Goal: Transaction & Acquisition: Book appointment/travel/reservation

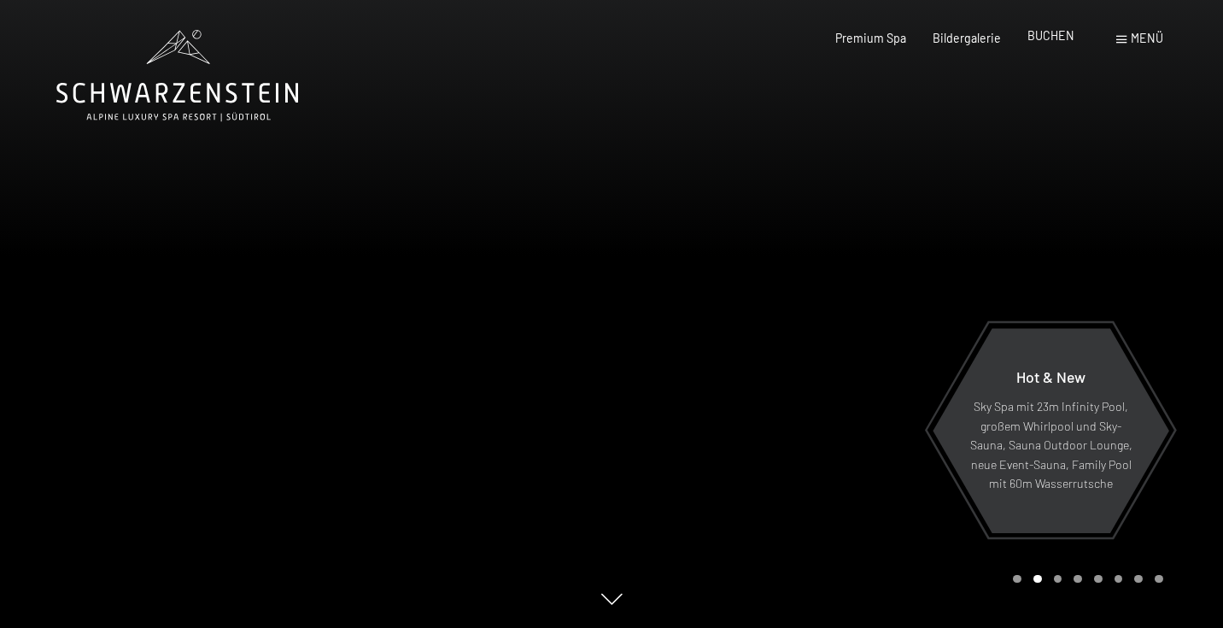
click at [1039, 35] on span "BUCHEN" at bounding box center [1050, 35] width 47 height 15
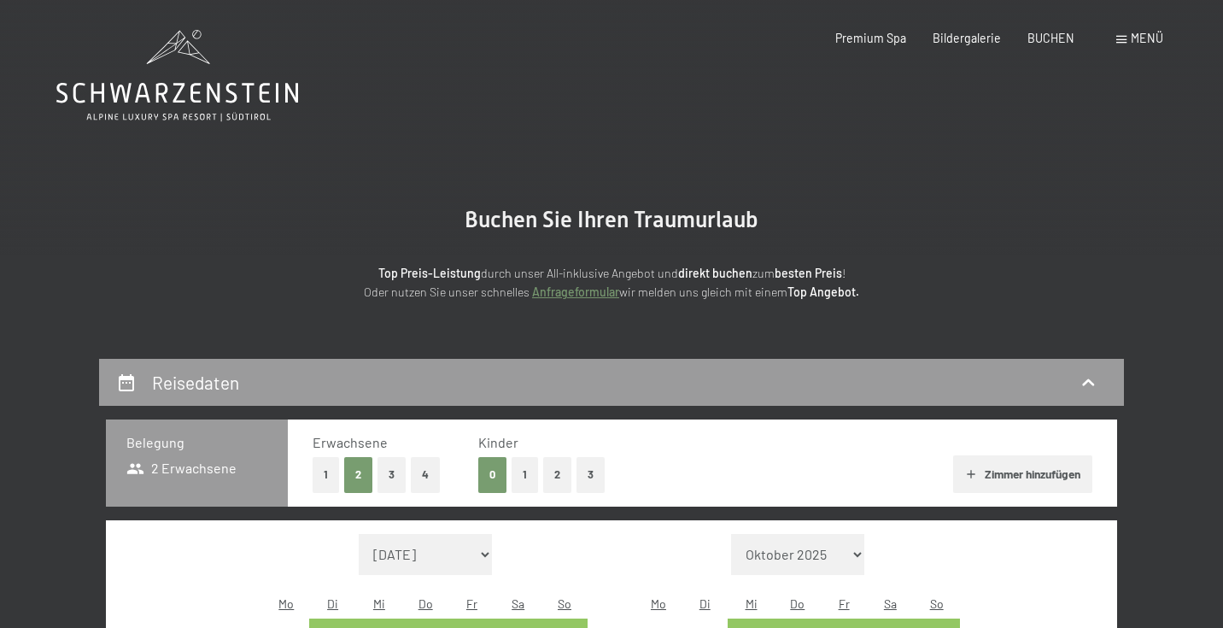
click at [323, 472] on button "1" at bounding box center [325, 474] width 26 height 35
click at [587, 470] on button "3" at bounding box center [590, 474] width 28 height 35
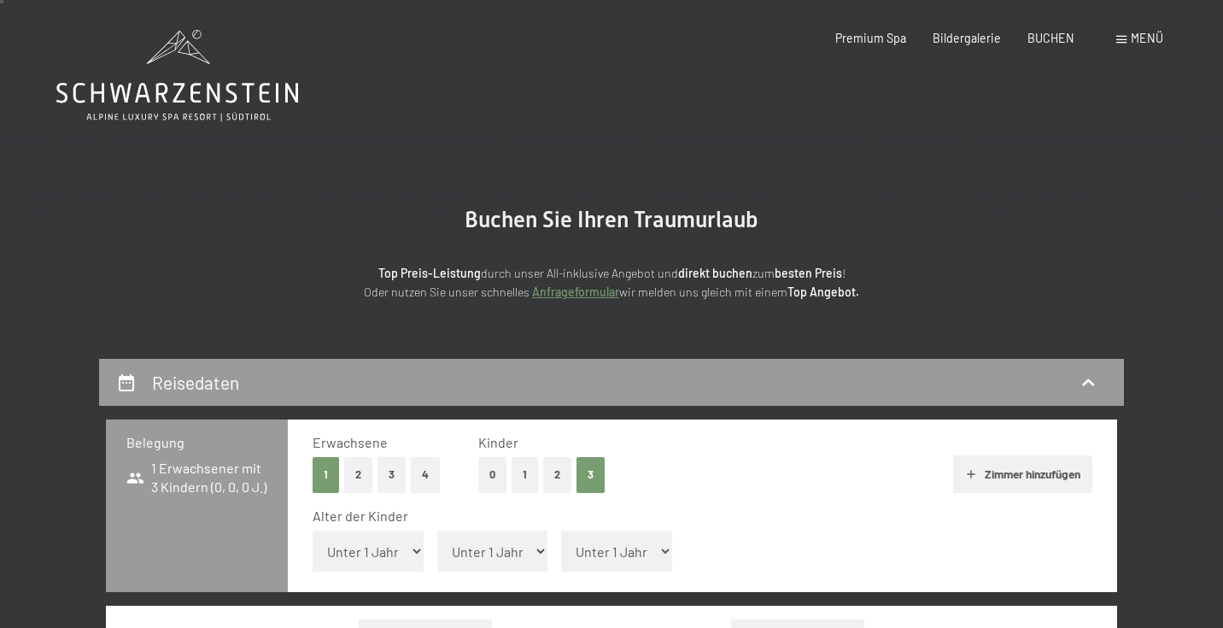
scroll to position [190, 0]
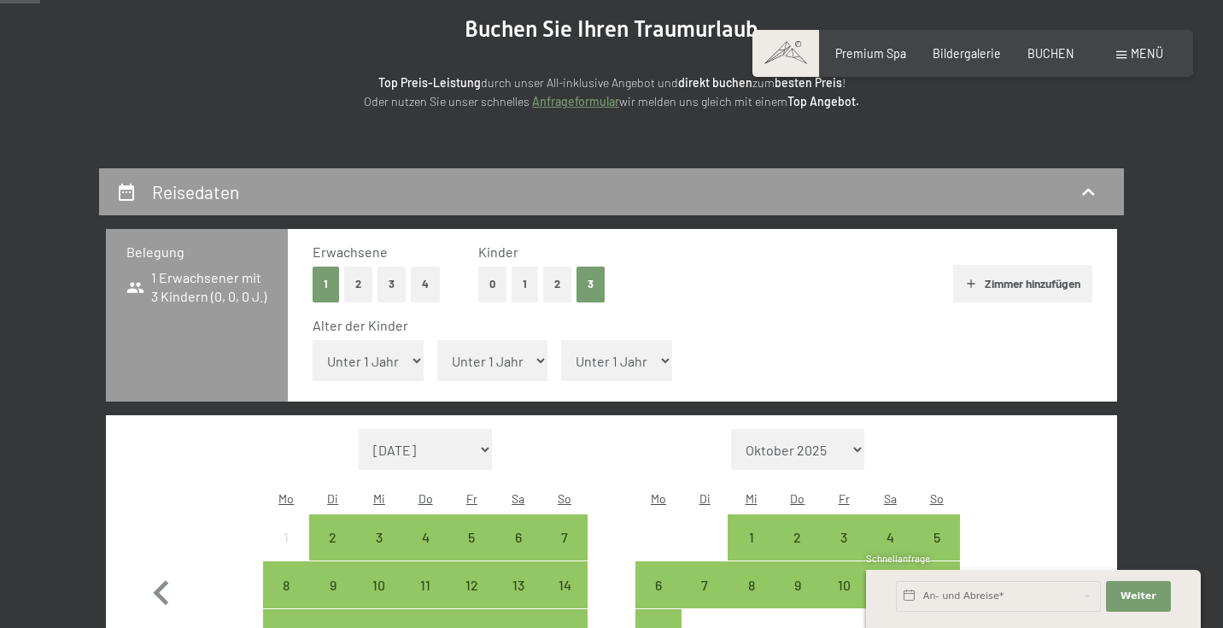
select select "15"
select select "9"
select select "11"
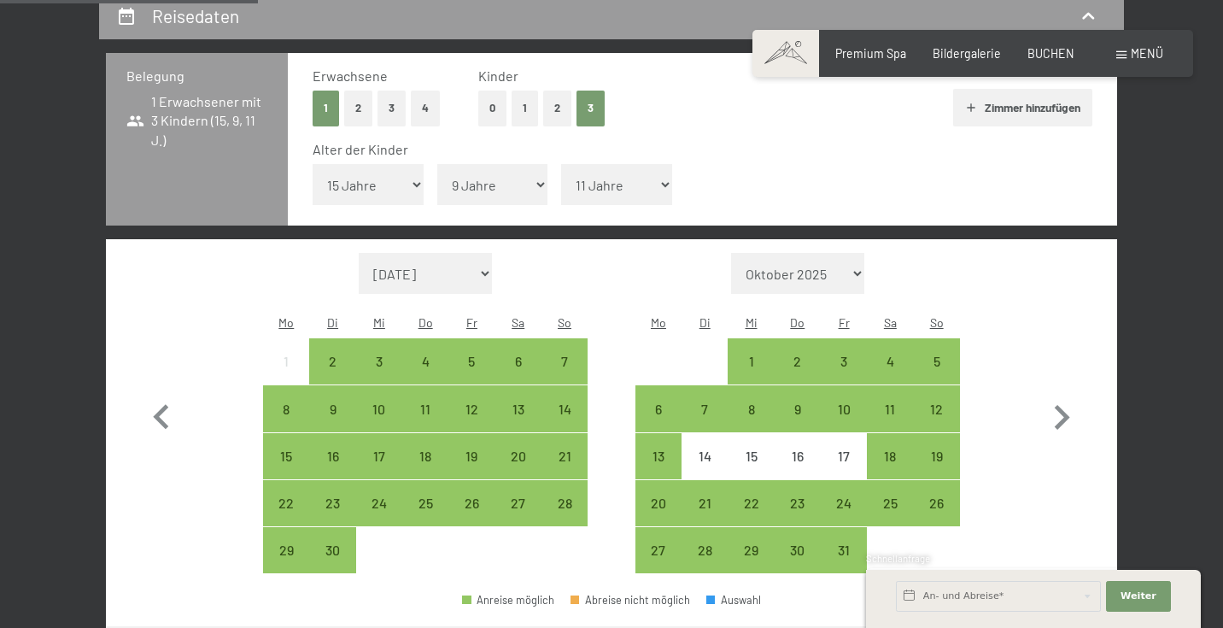
scroll to position [369, 0]
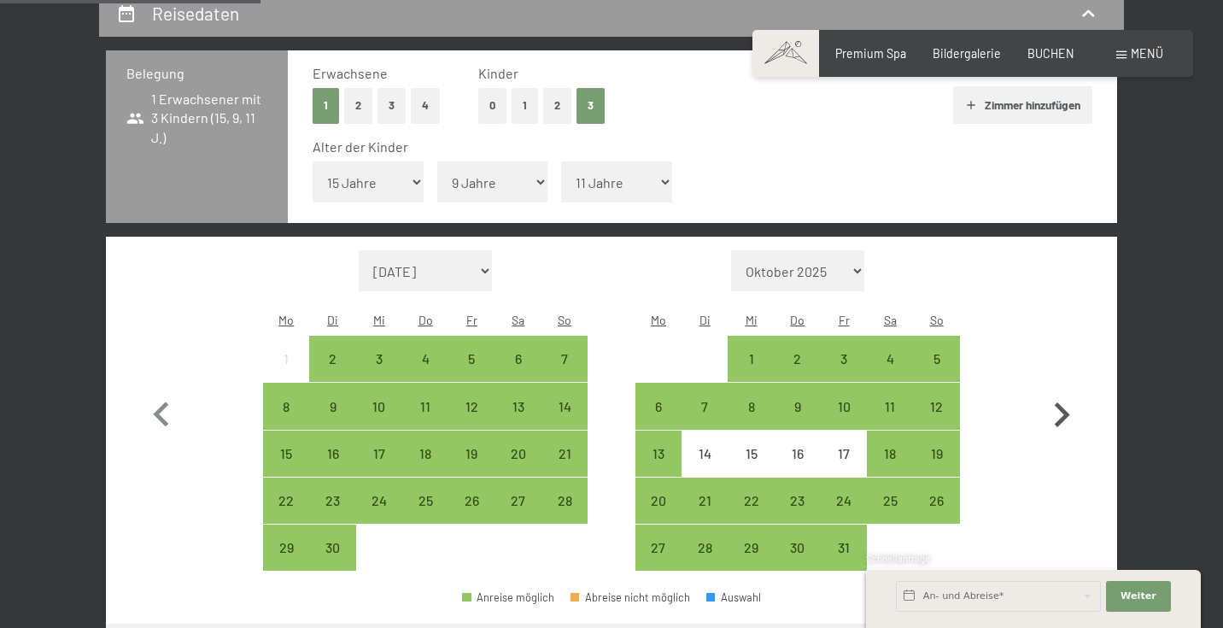
click at [1061, 390] on icon "button" at bounding box center [1062, 415] width 50 height 50
select select "[DATE]"
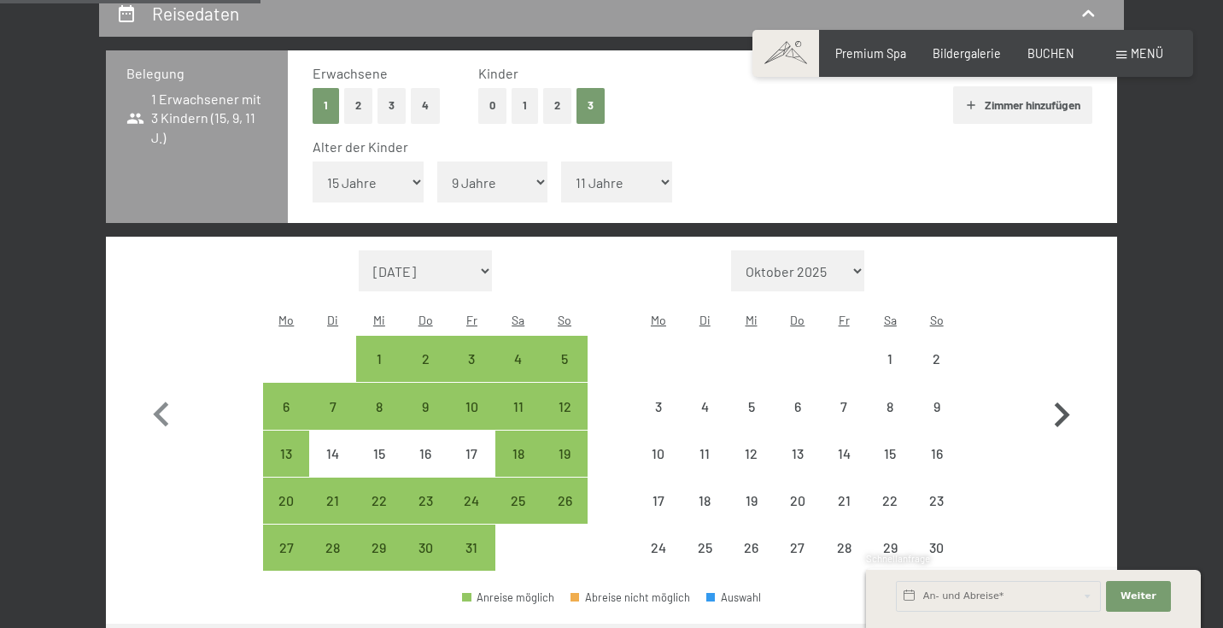
select select "[DATE]"
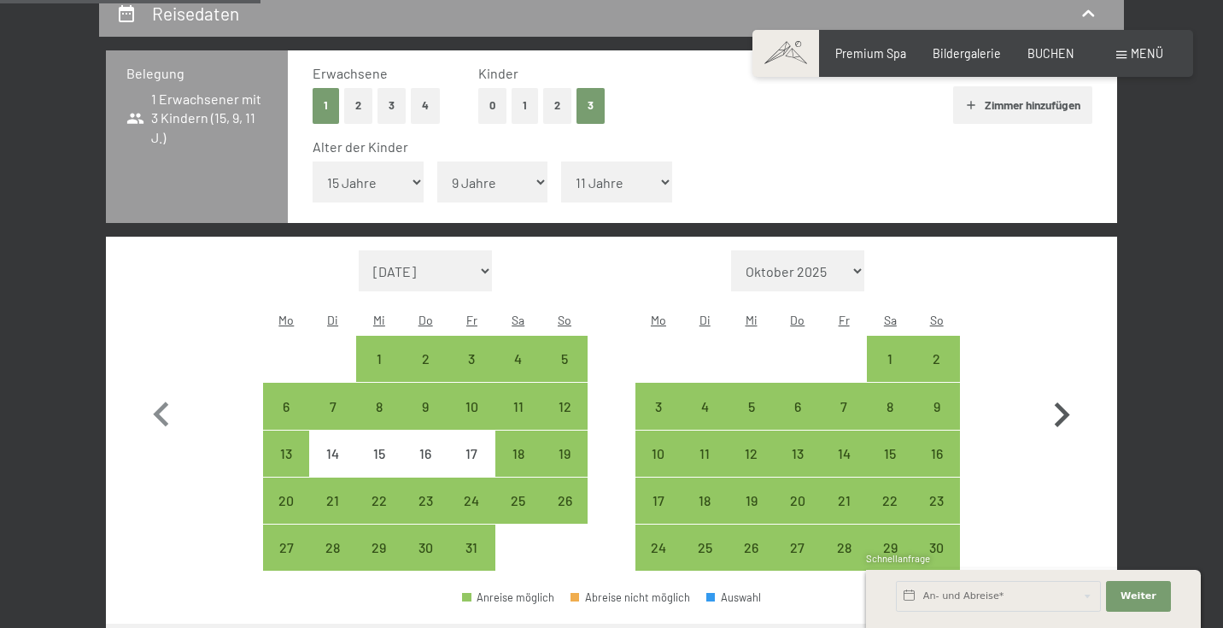
click at [1061, 390] on icon "button" at bounding box center [1062, 415] width 50 height 50
select select "[DATE]"
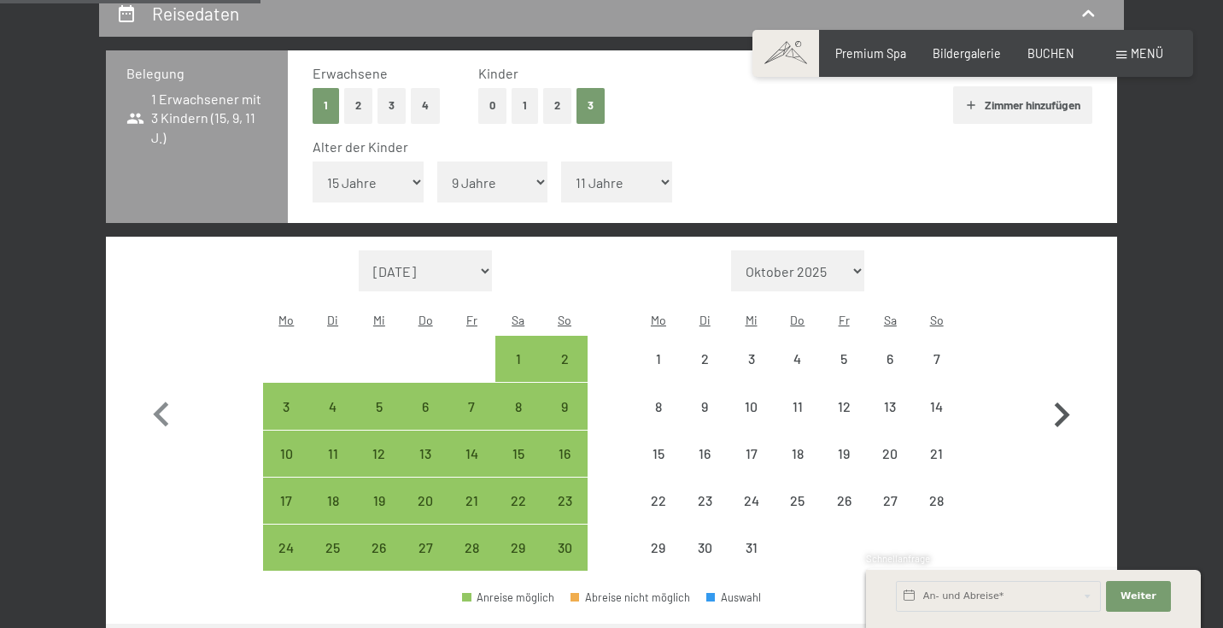
click at [1061, 390] on icon "button" at bounding box center [1062, 415] width 50 height 50
select select "[DATE]"
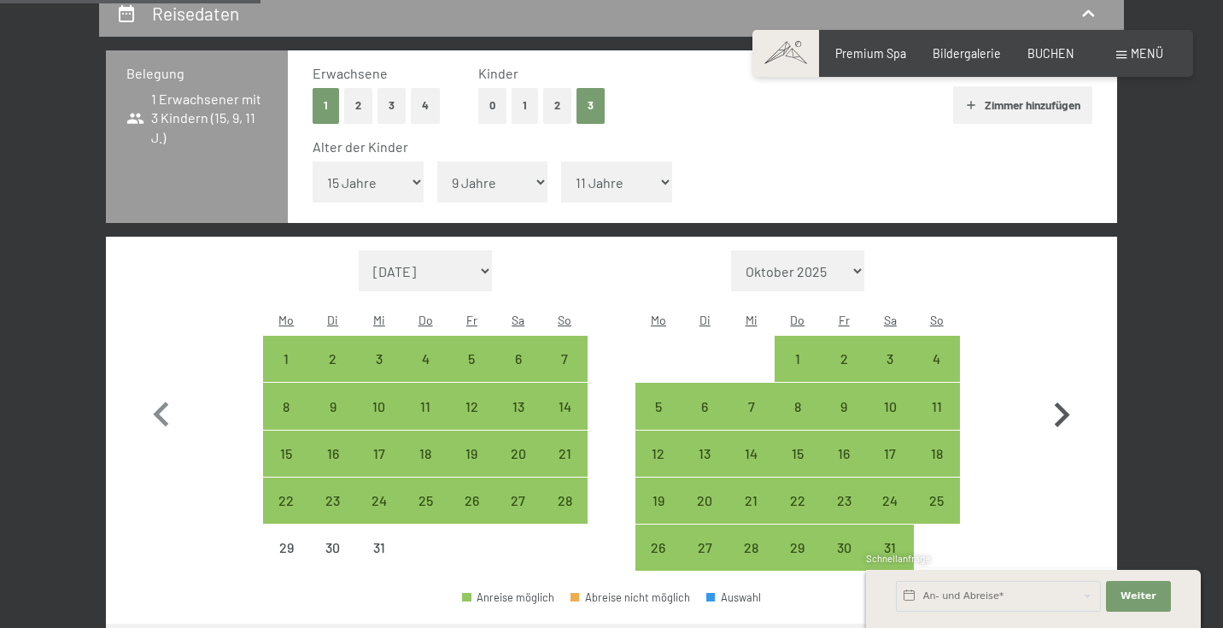
click at [1061, 390] on icon "button" at bounding box center [1062, 415] width 50 height 50
select select "[DATE]"
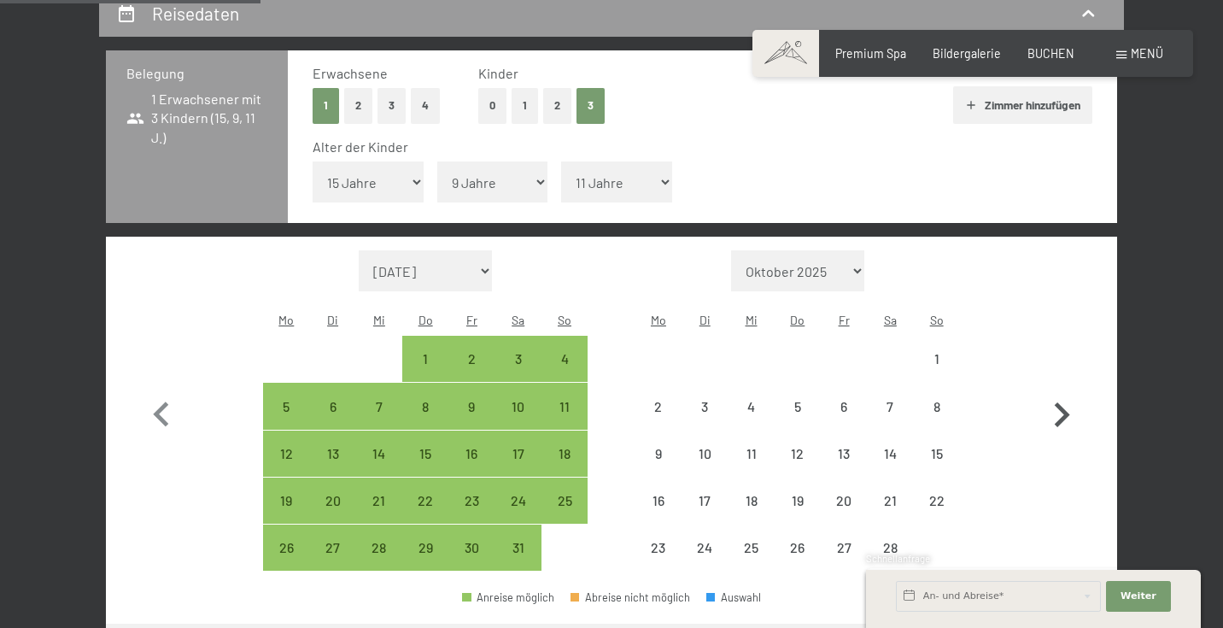
select select "[DATE]"
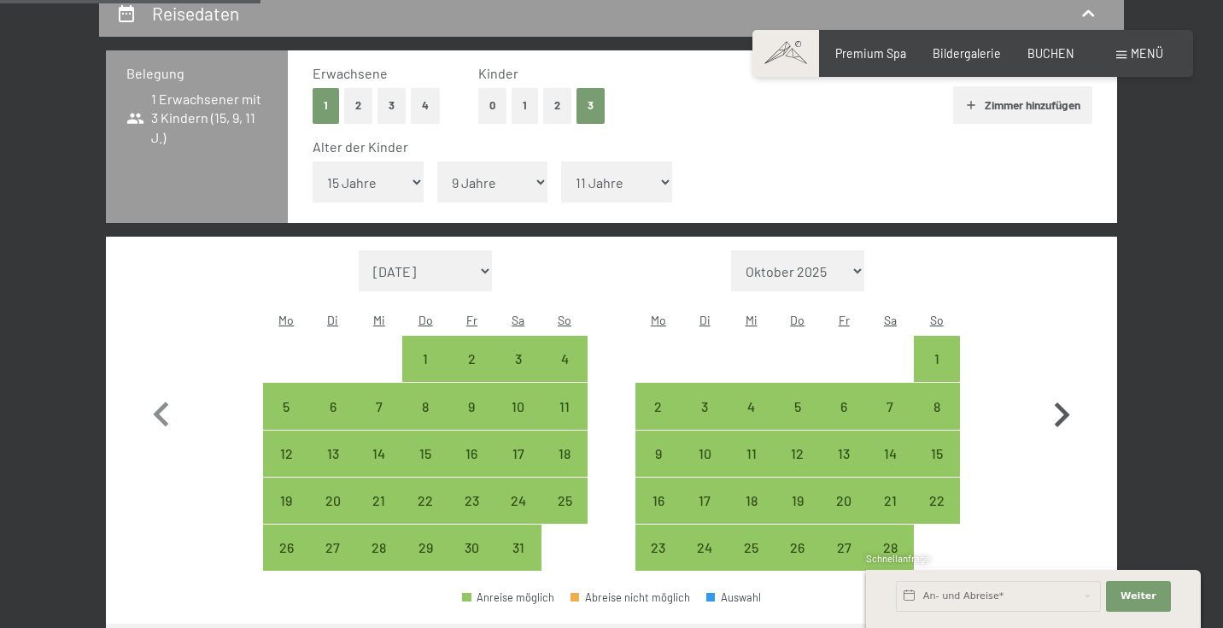
click at [1061, 390] on icon "button" at bounding box center [1062, 415] width 50 height 50
select select "[DATE]"
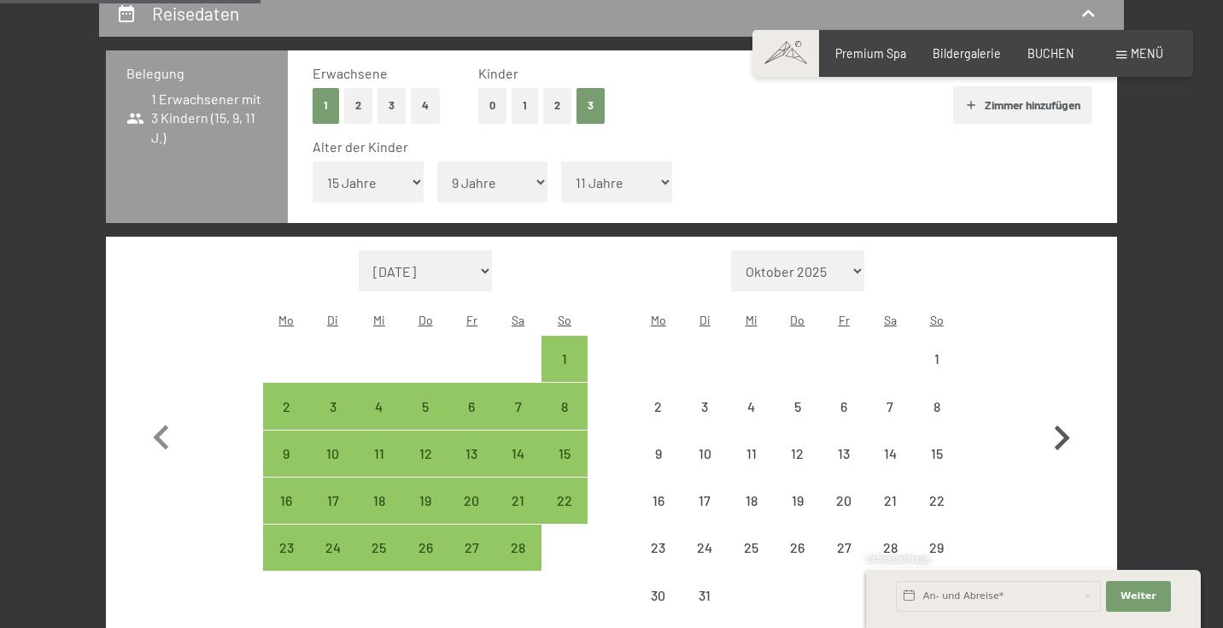
select select "[DATE]"
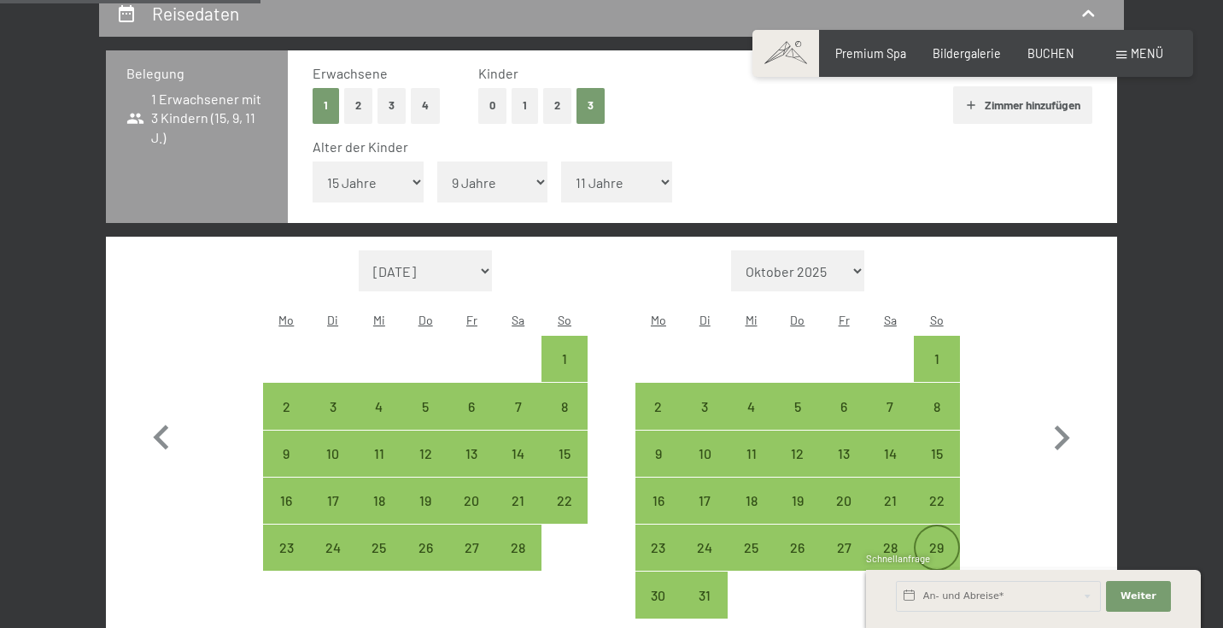
click at [935, 540] on div "29" at bounding box center [936, 561] width 43 height 43
select select "[DATE]"
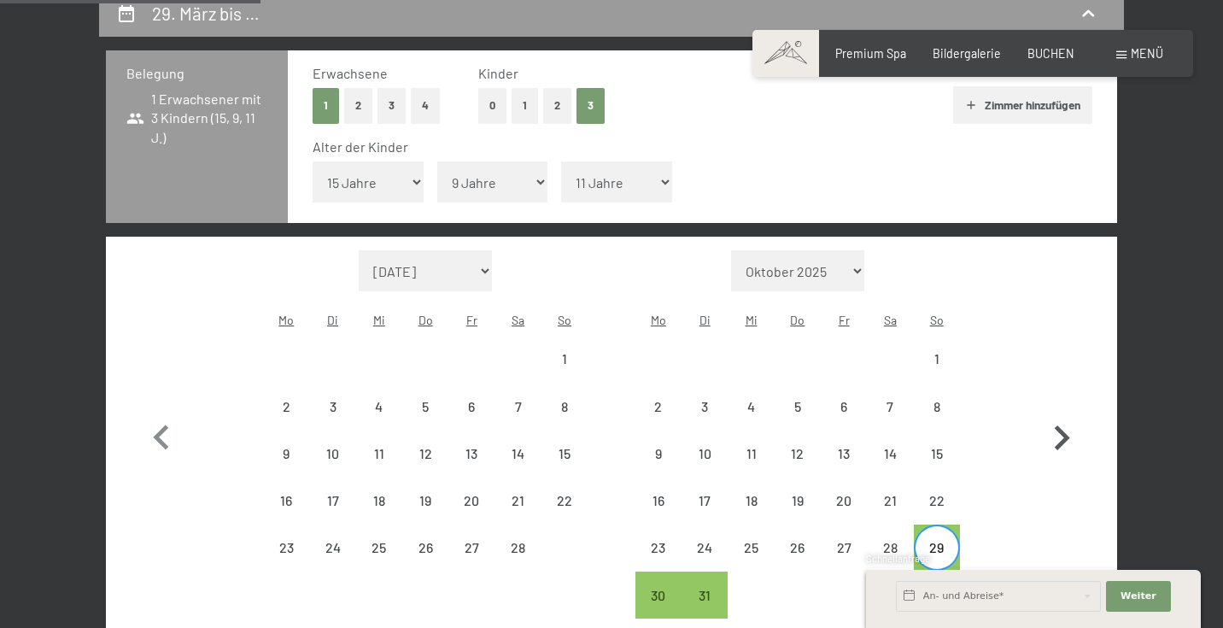
click at [1064, 425] on icon "button" at bounding box center [1061, 437] width 15 height 25
select select "[DATE]"
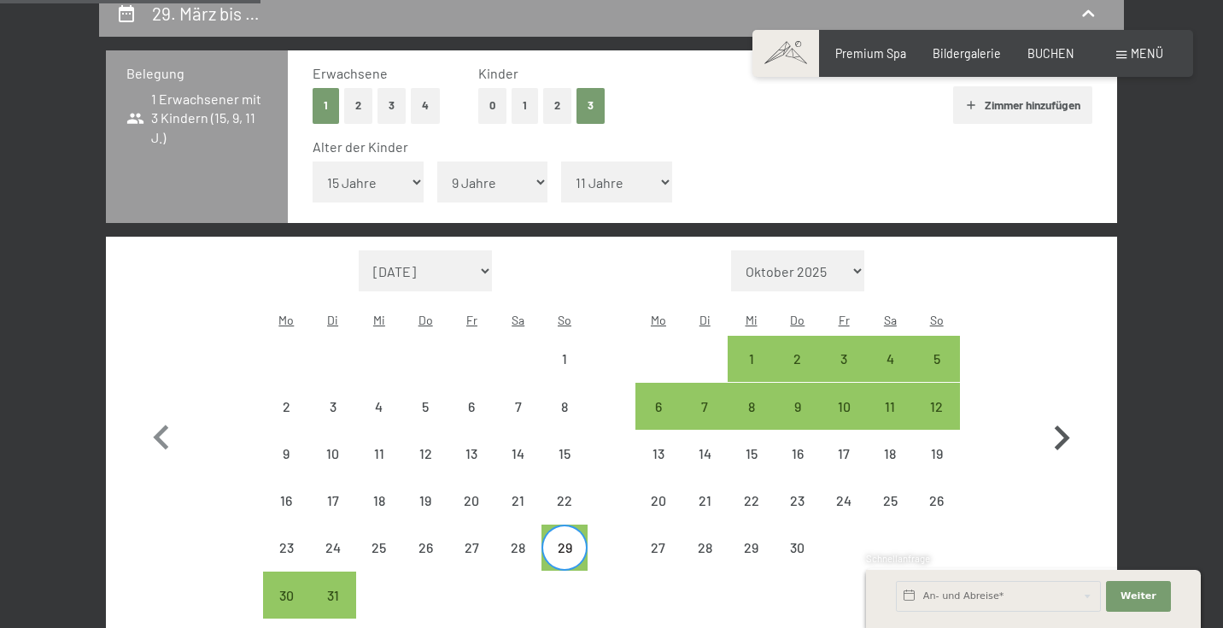
select select "[DATE]"
click at [938, 352] on div "5" at bounding box center [936, 373] width 43 height 43
select select "[DATE]"
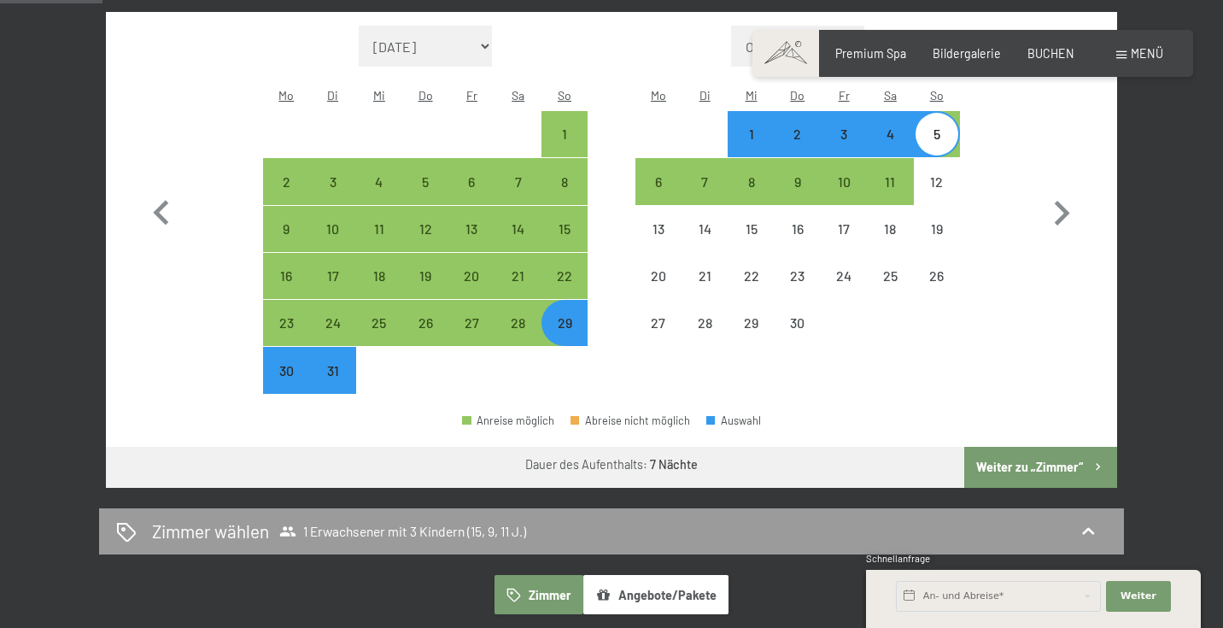
scroll to position [595, 0]
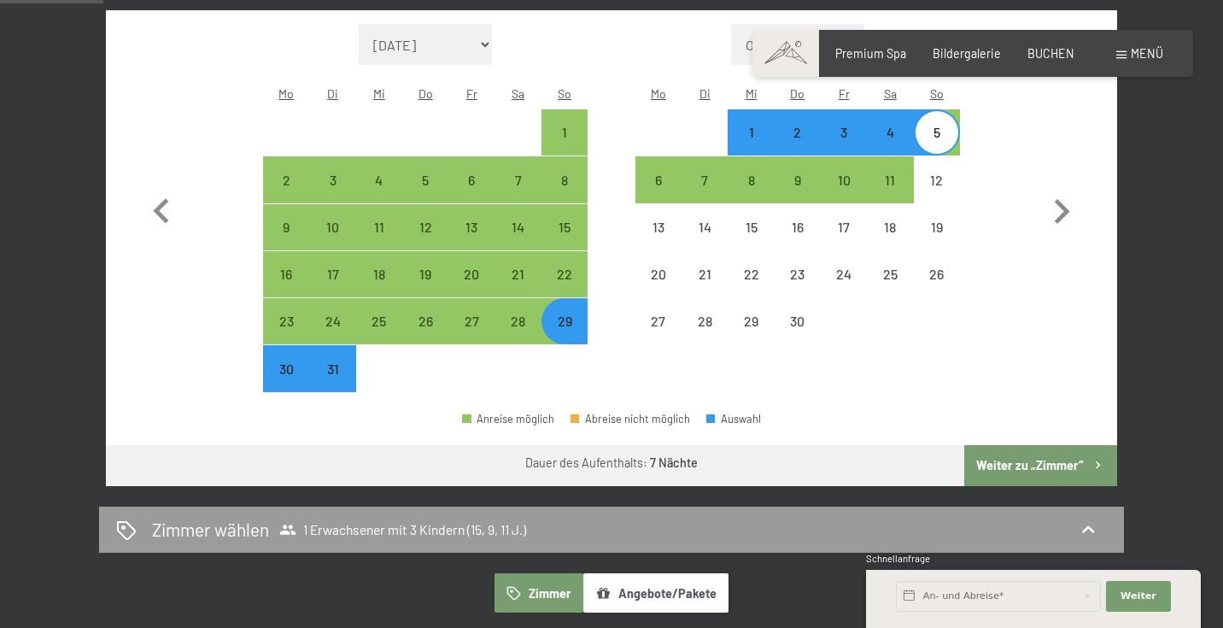
click at [1016, 445] on button "Weiter zu „Zimmer“" at bounding box center [1040, 465] width 153 height 41
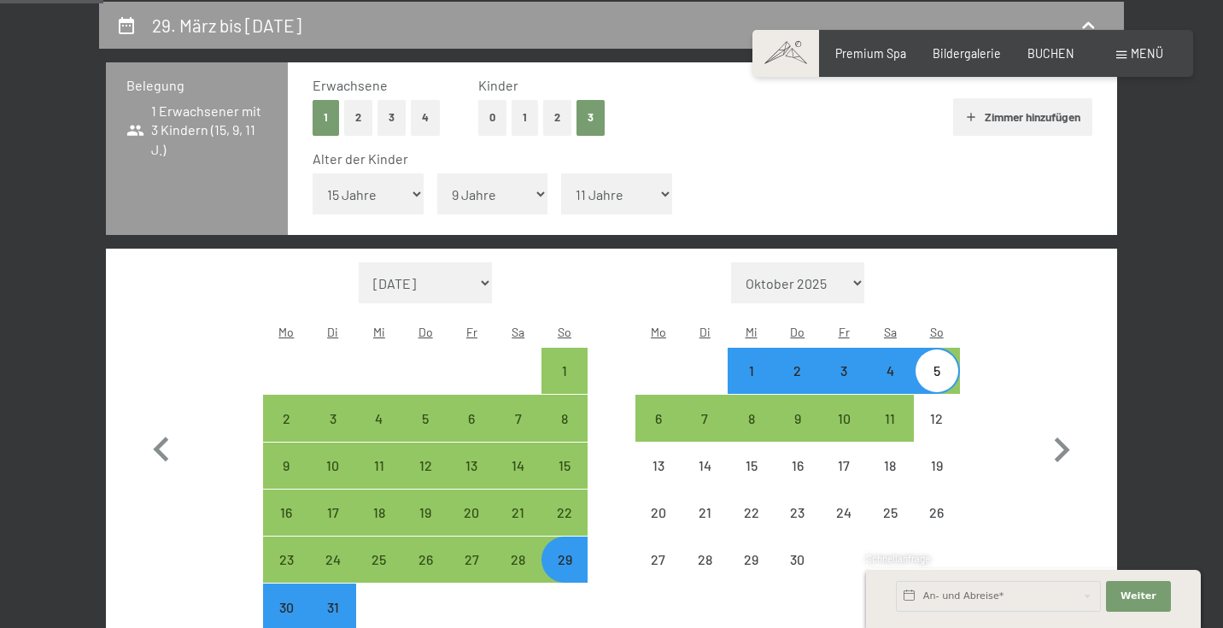
select select "[DATE]"
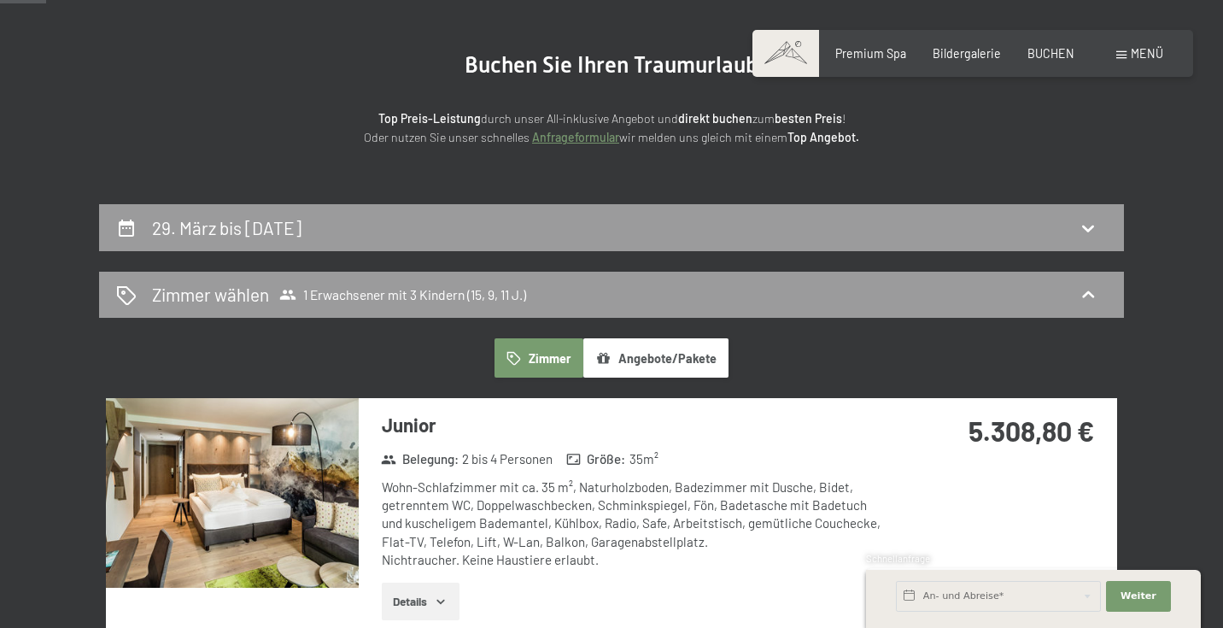
scroll to position [242, 0]
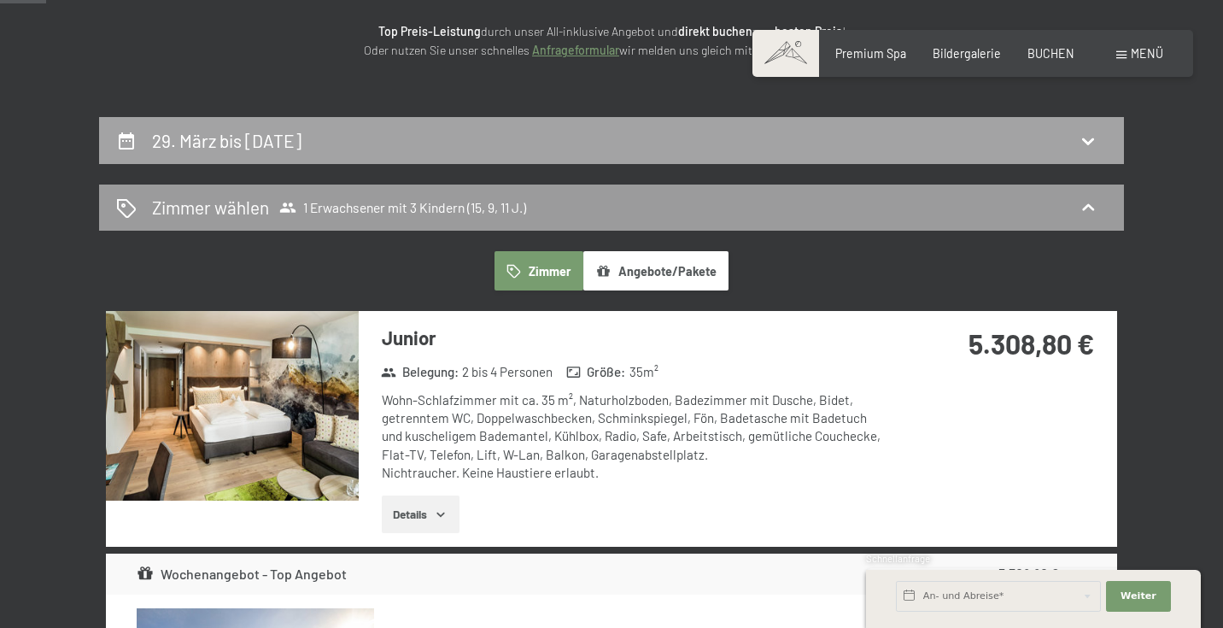
click at [230, 136] on h2 "29. März bis [DATE]" at bounding box center [226, 140] width 149 height 21
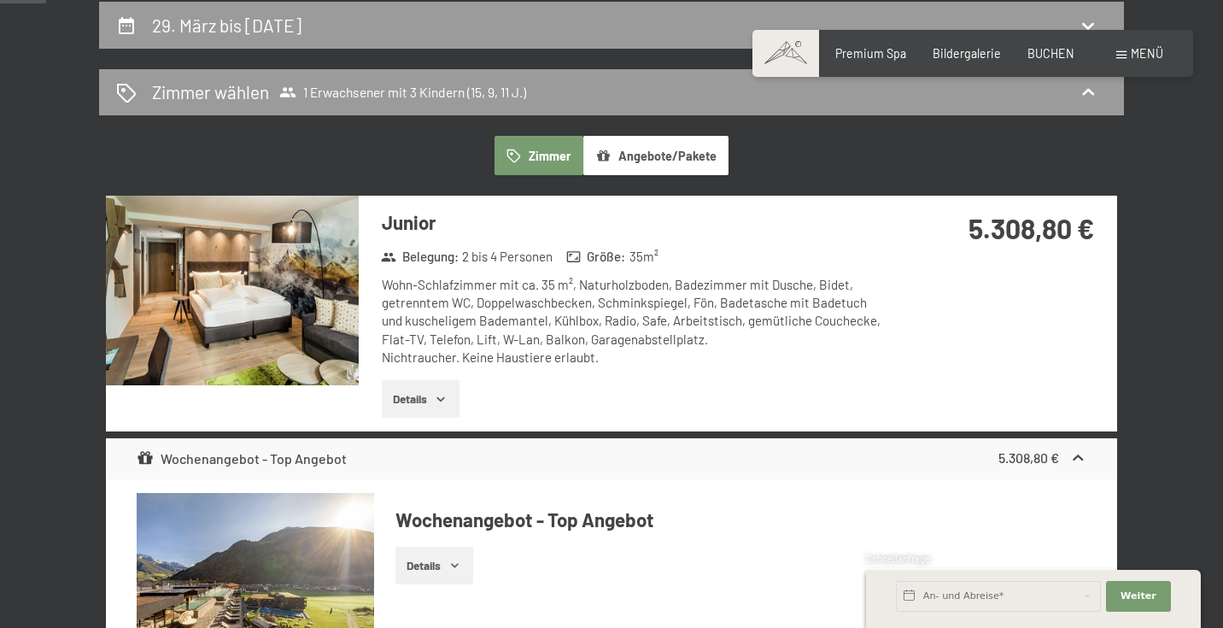
select select "15"
select select "9"
select select "11"
select select "[DATE]"
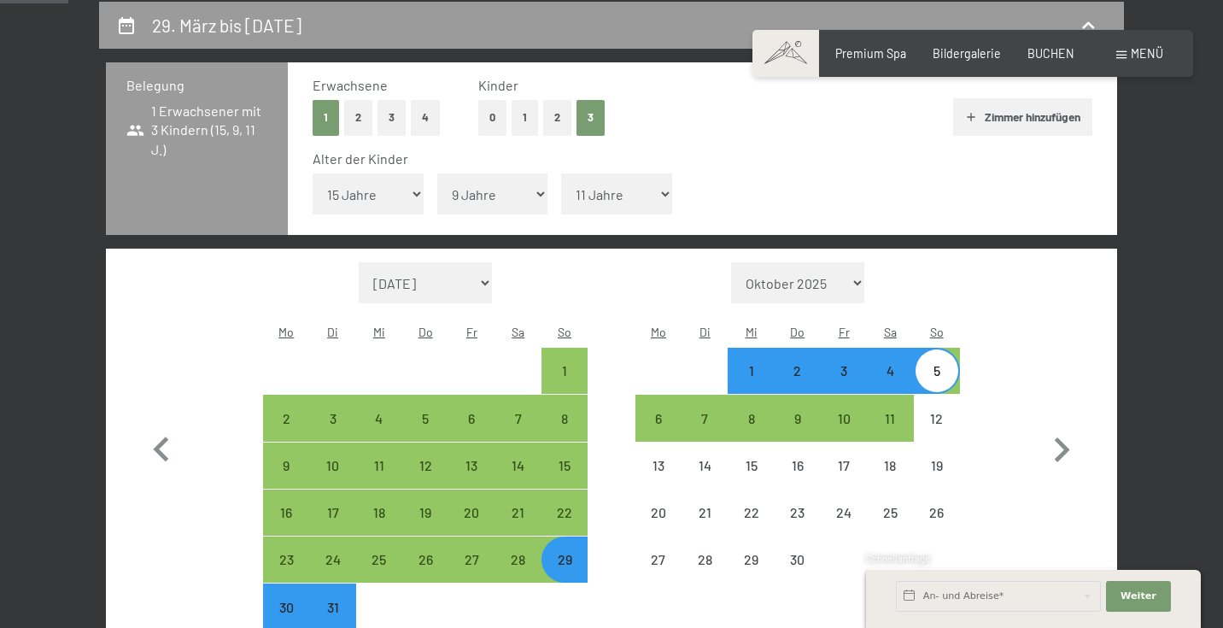
click at [891, 364] on div "4" at bounding box center [889, 385] width 43 height 43
select select "[DATE]"
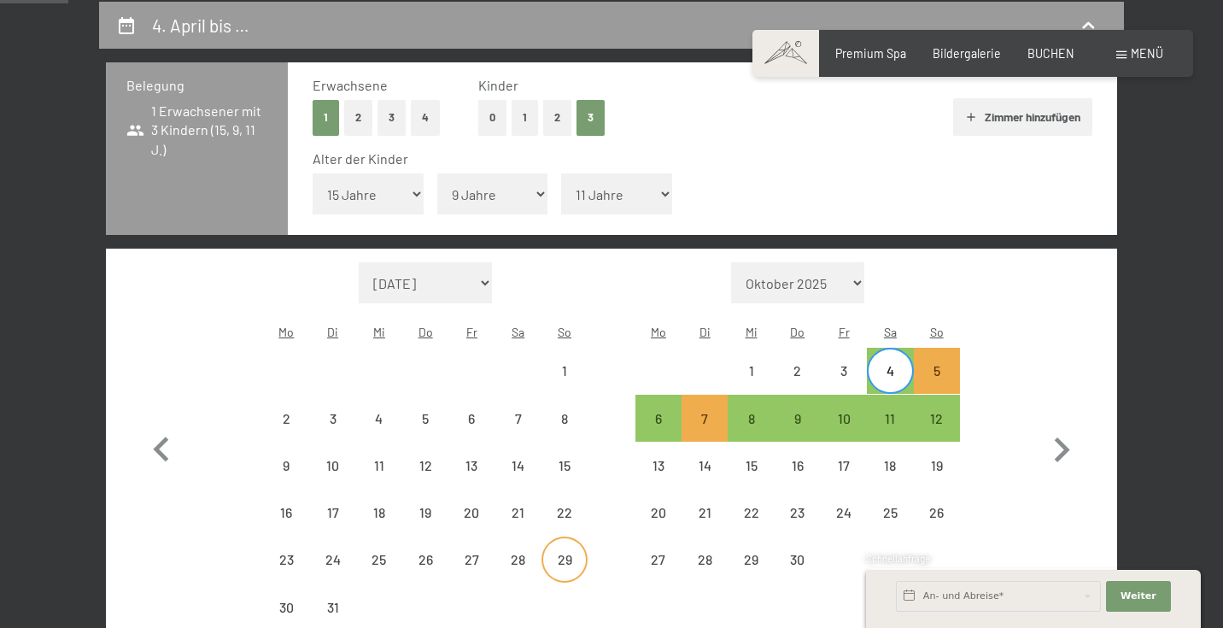
click at [561, 552] on div "29" at bounding box center [564, 573] width 43 height 43
select select "[DATE]"
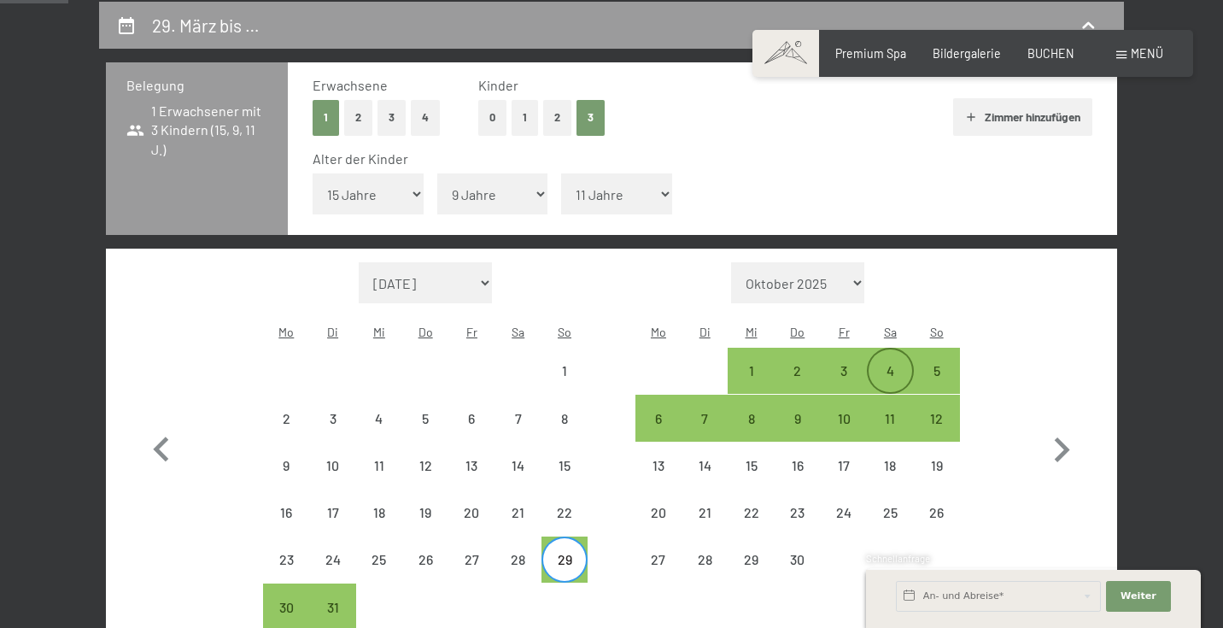
click at [879, 364] on div "4" at bounding box center [889, 385] width 43 height 43
select select "[DATE]"
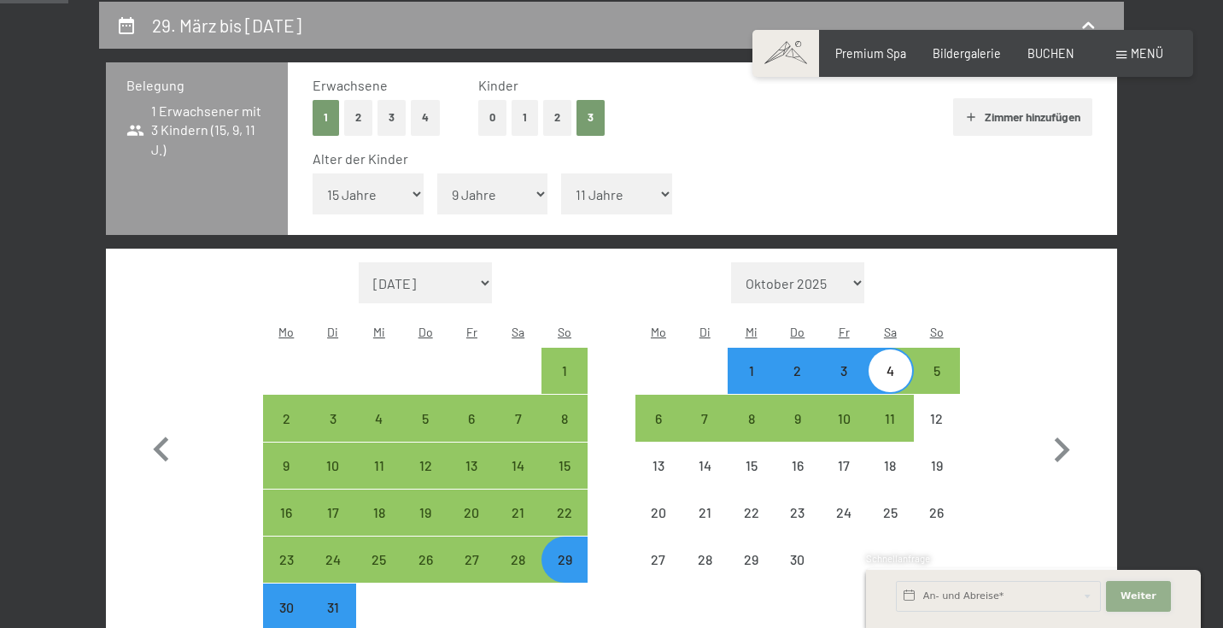
click at [1148, 586] on button "Weiter Adressfelder ausblenden" at bounding box center [1138, 596] width 65 height 31
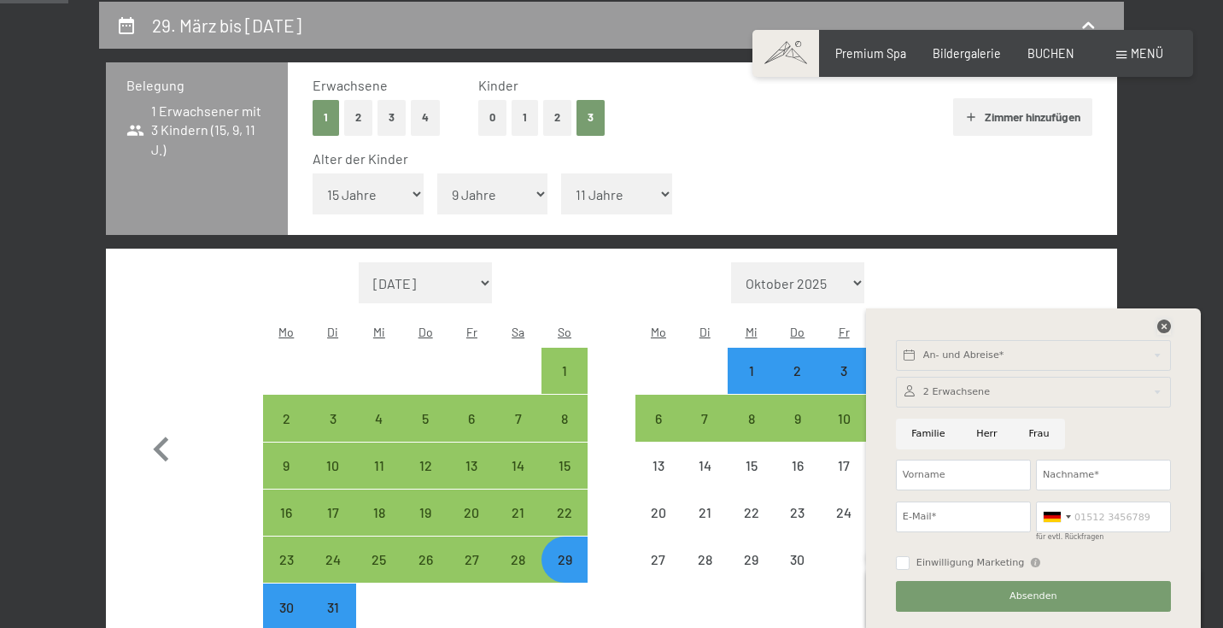
click at [1162, 330] on icon at bounding box center [1164, 326] width 14 height 14
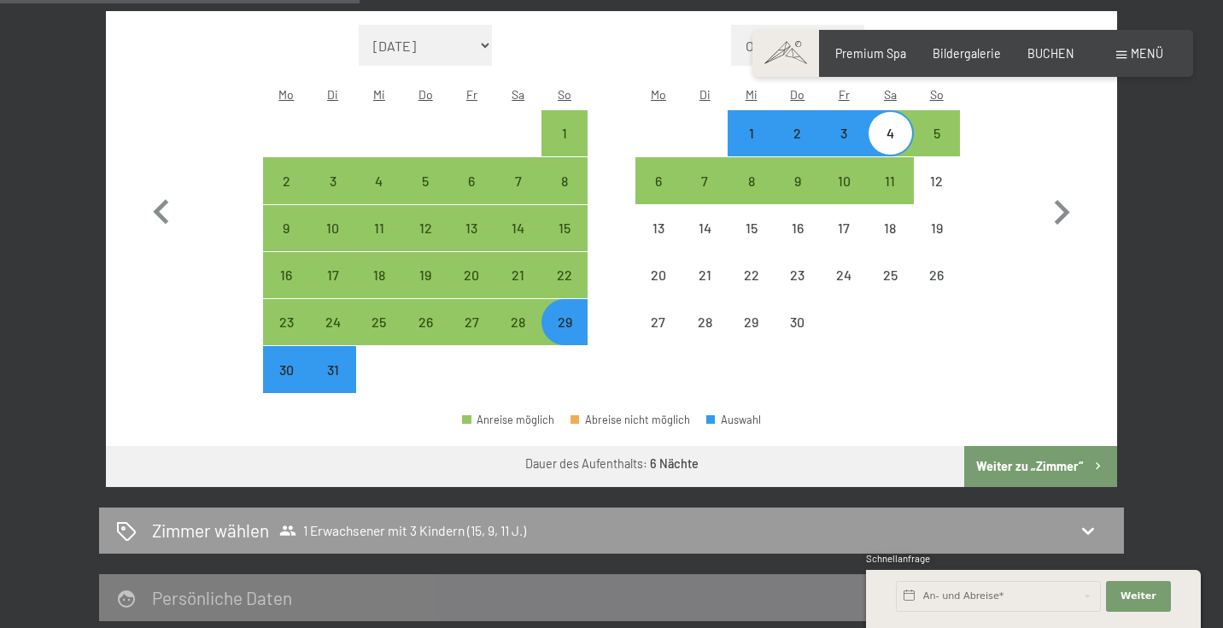
scroll to position [683, 0]
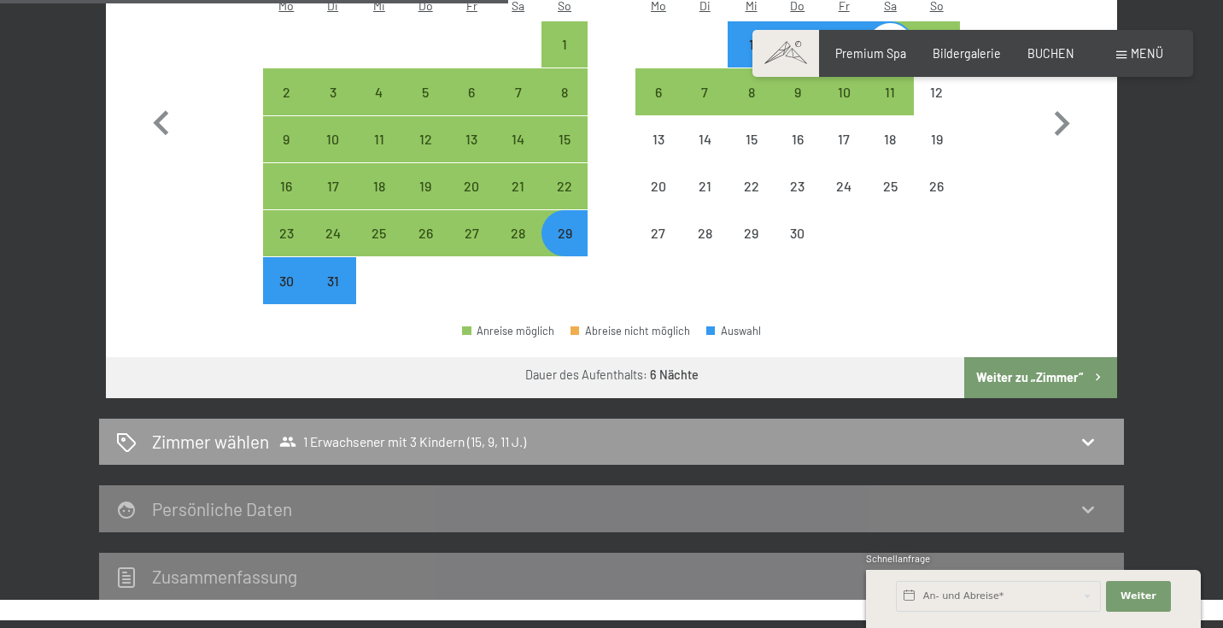
click at [1015, 357] on button "Weiter zu „Zimmer“" at bounding box center [1040, 377] width 153 height 41
select select "[DATE]"
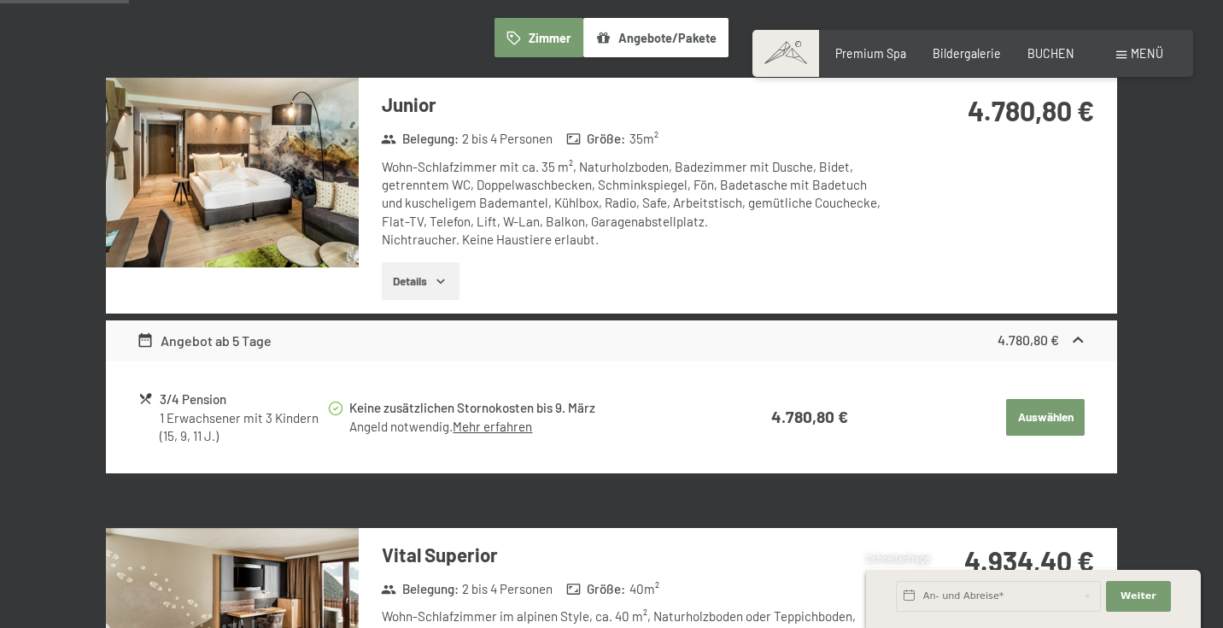
scroll to position [476, 0]
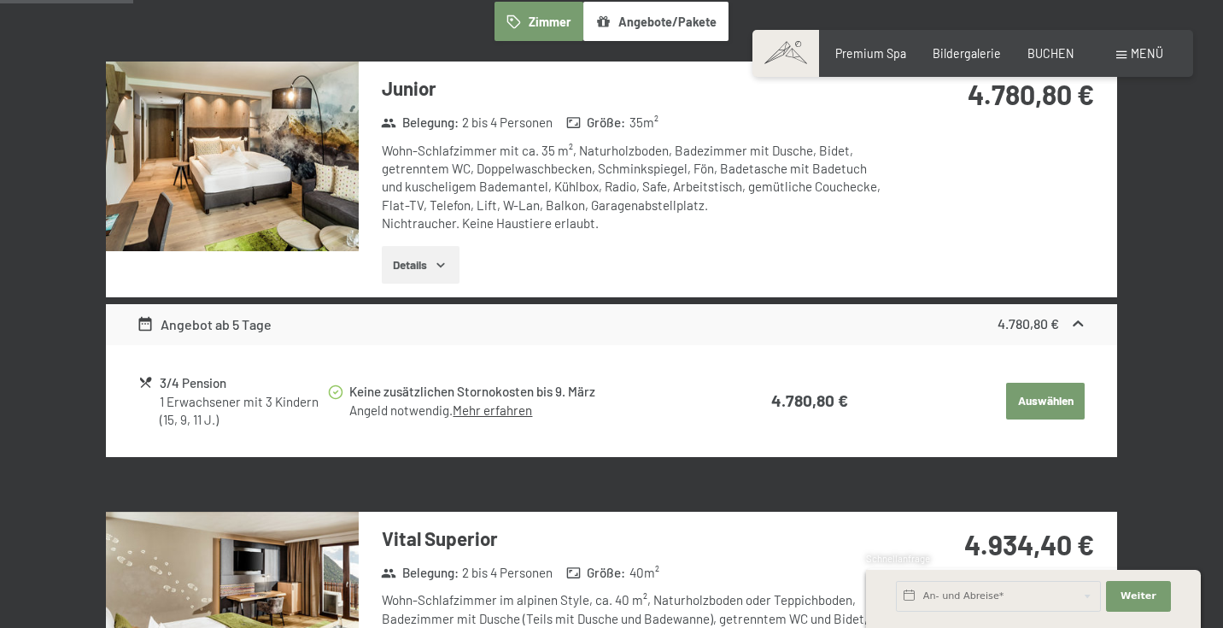
click at [1059, 395] on button "Auswählen" at bounding box center [1045, 402] width 79 height 38
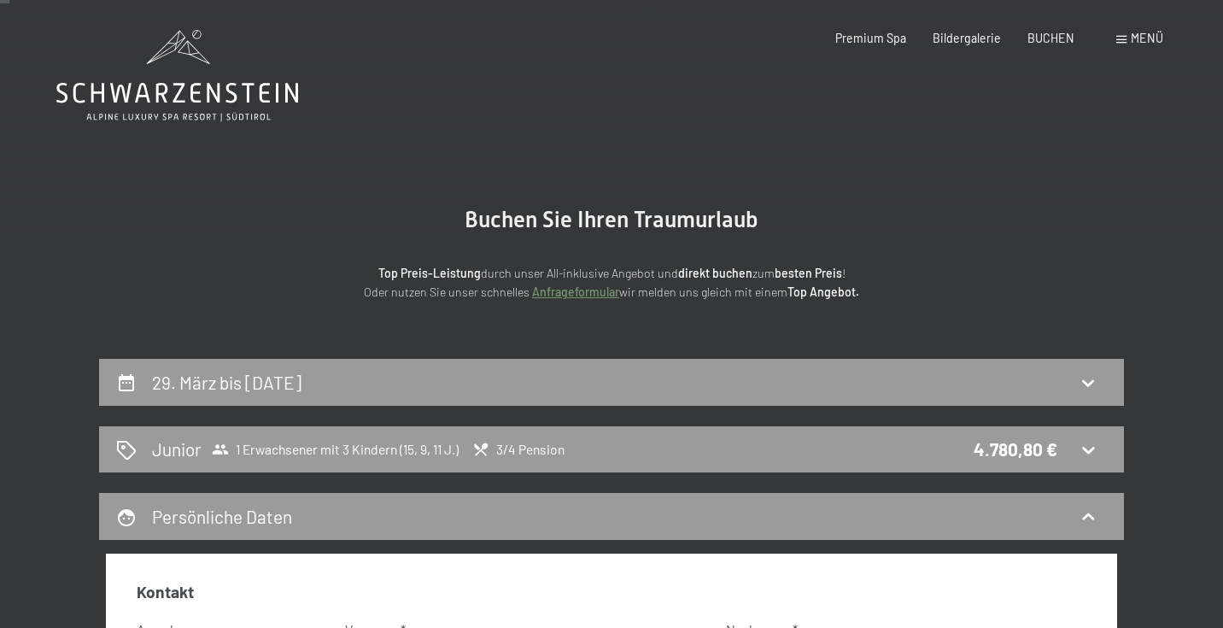
scroll to position [0, 0]
